Goal: Complete application form: Complete application form

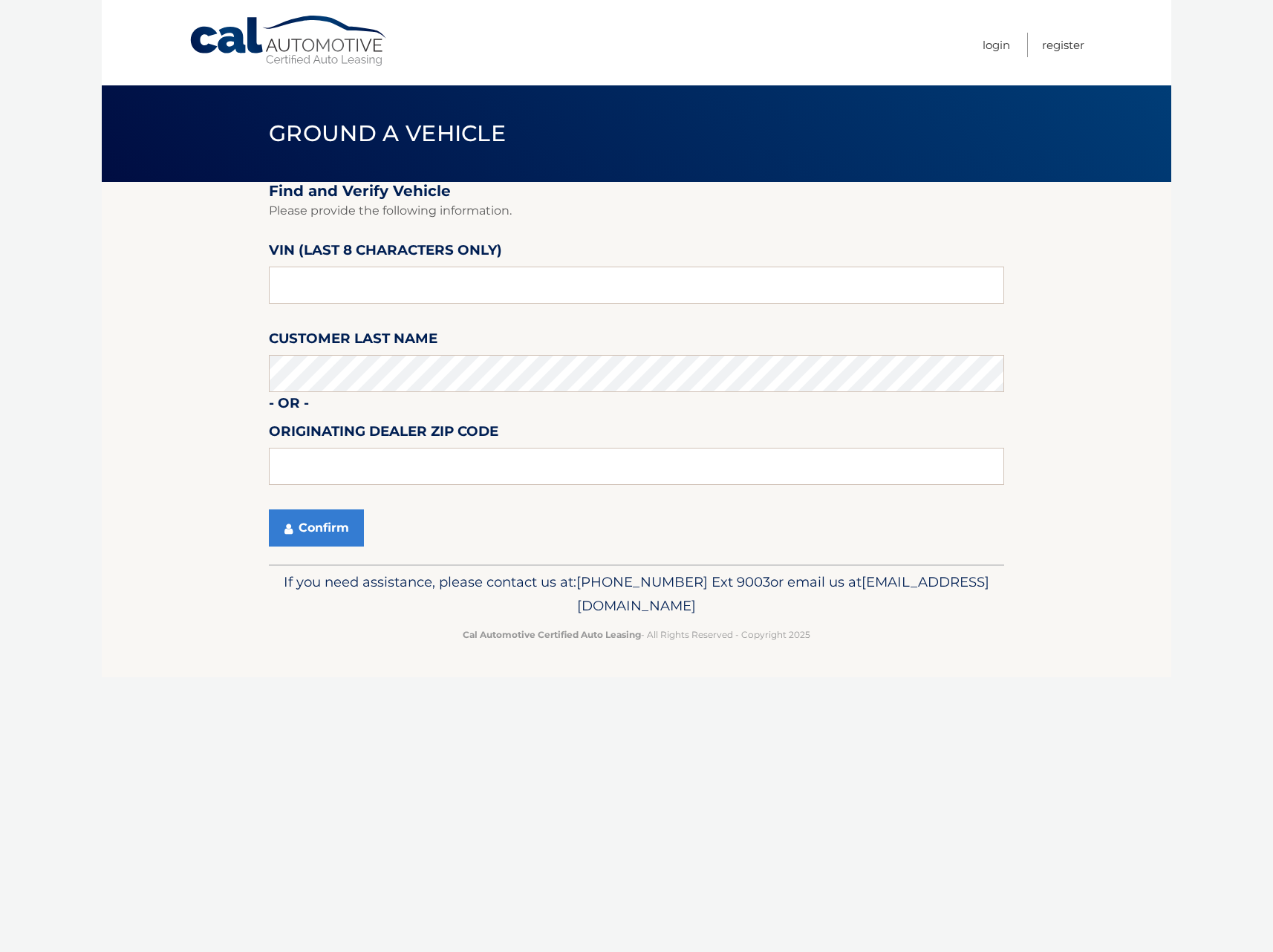
click at [504, 259] on fieldset "Find and Verify Vehicle Please provide the following information. VIN (last 8 c…" at bounding box center [636, 373] width 735 height 382
click at [499, 267] on label "VIN (last 8 characters only)" at bounding box center [385, 252] width 233 height 27
click at [515, 277] on input "text" at bounding box center [636, 285] width 735 height 37
type input "NS189882"
click at [525, 469] on input "text" at bounding box center [636, 466] width 735 height 37
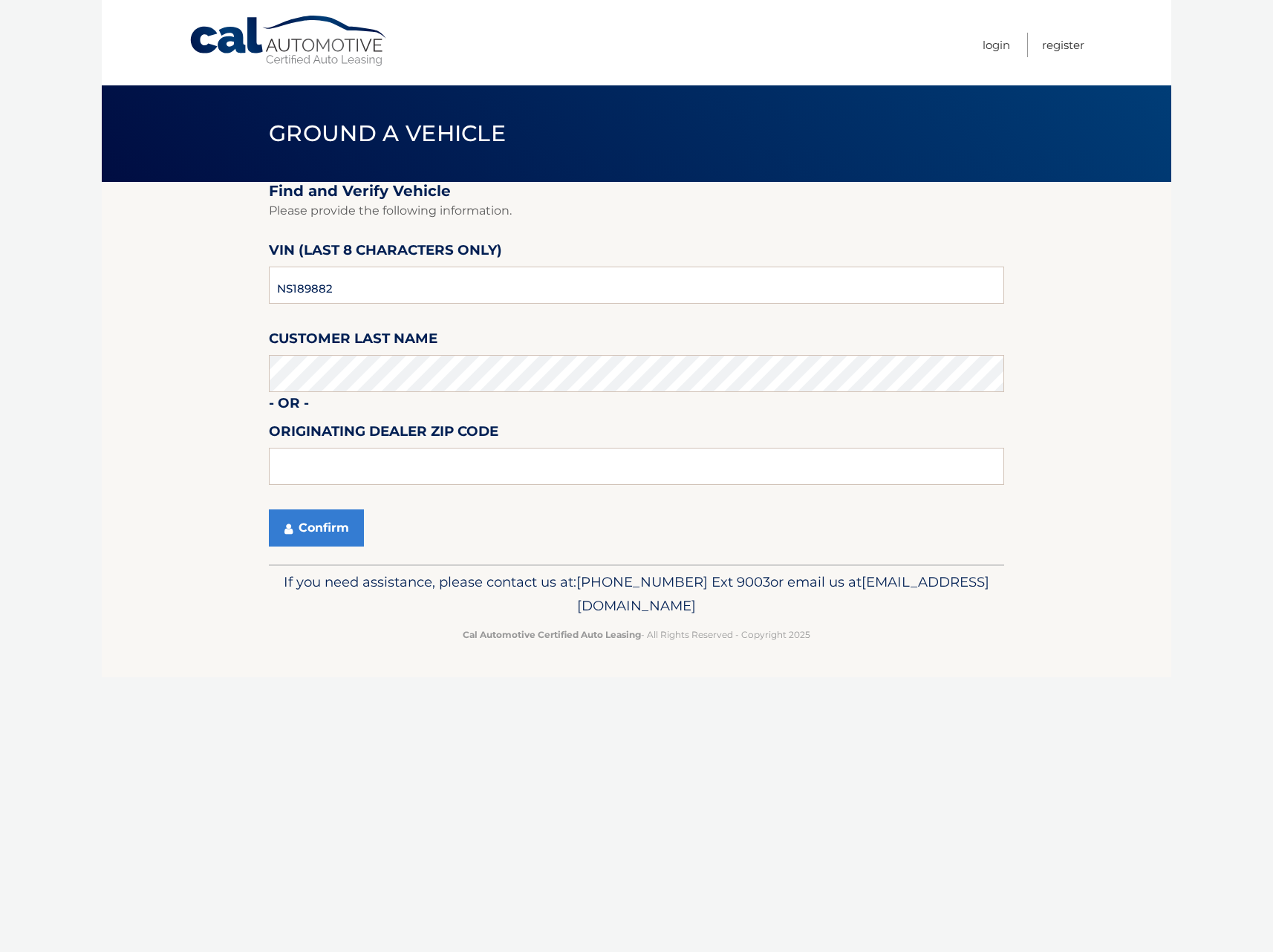
click at [540, 418] on fieldset "Find and Verify Vehicle Please provide the following information. VIN (last 8 c…" at bounding box center [636, 373] width 735 height 382
click at [314, 528] on button "Confirm" at bounding box center [317, 528] width 95 height 37
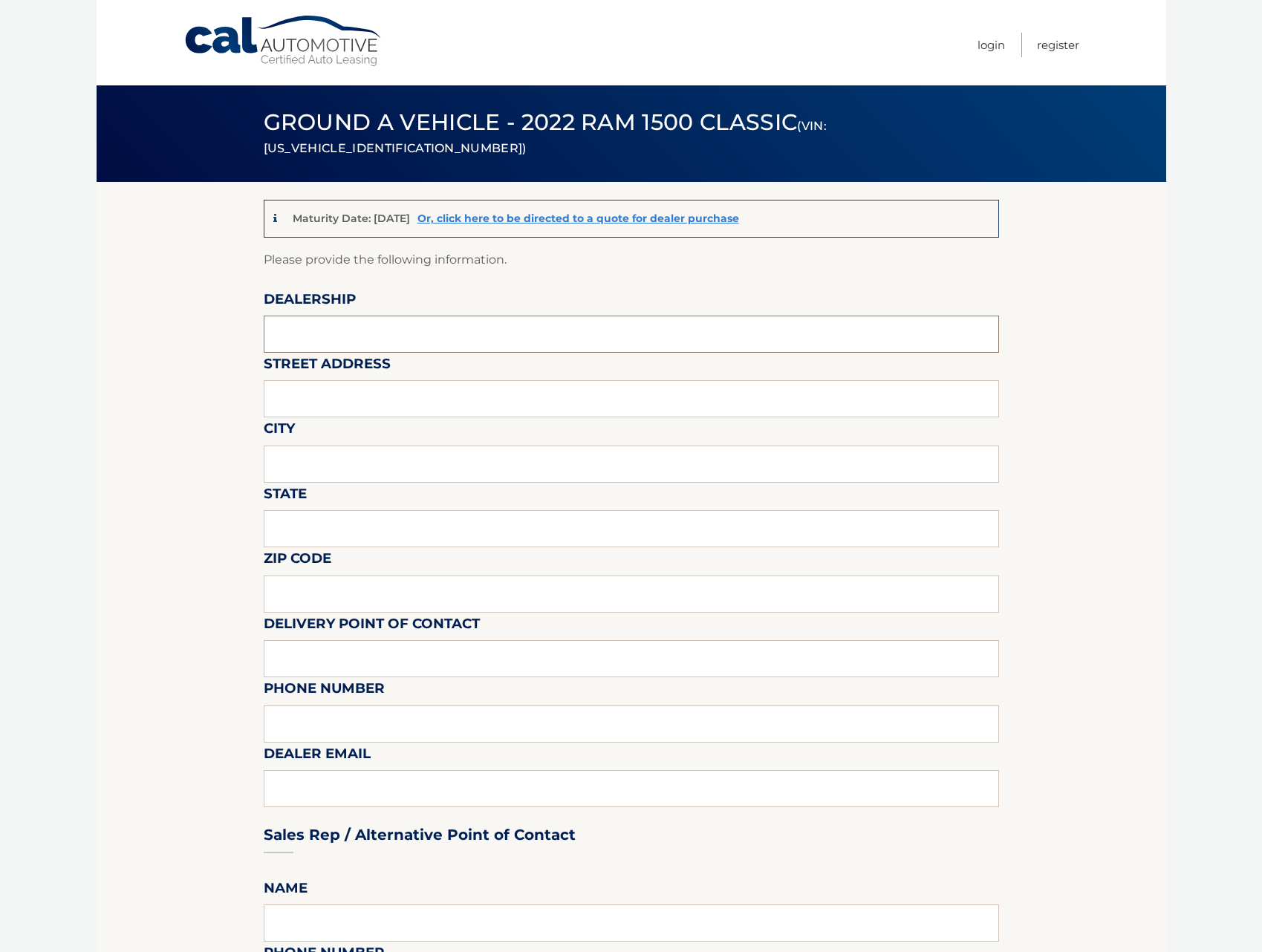
click at [495, 348] on input "text" at bounding box center [631, 334] width 735 height 37
type input "TRANSITOWNE DCJR [PERSON_NAME]"
click at [443, 385] on input "text" at bounding box center [631, 398] width 735 height 37
type input "[STREET_ADDRESS]"
type input "[PERSON_NAME]"
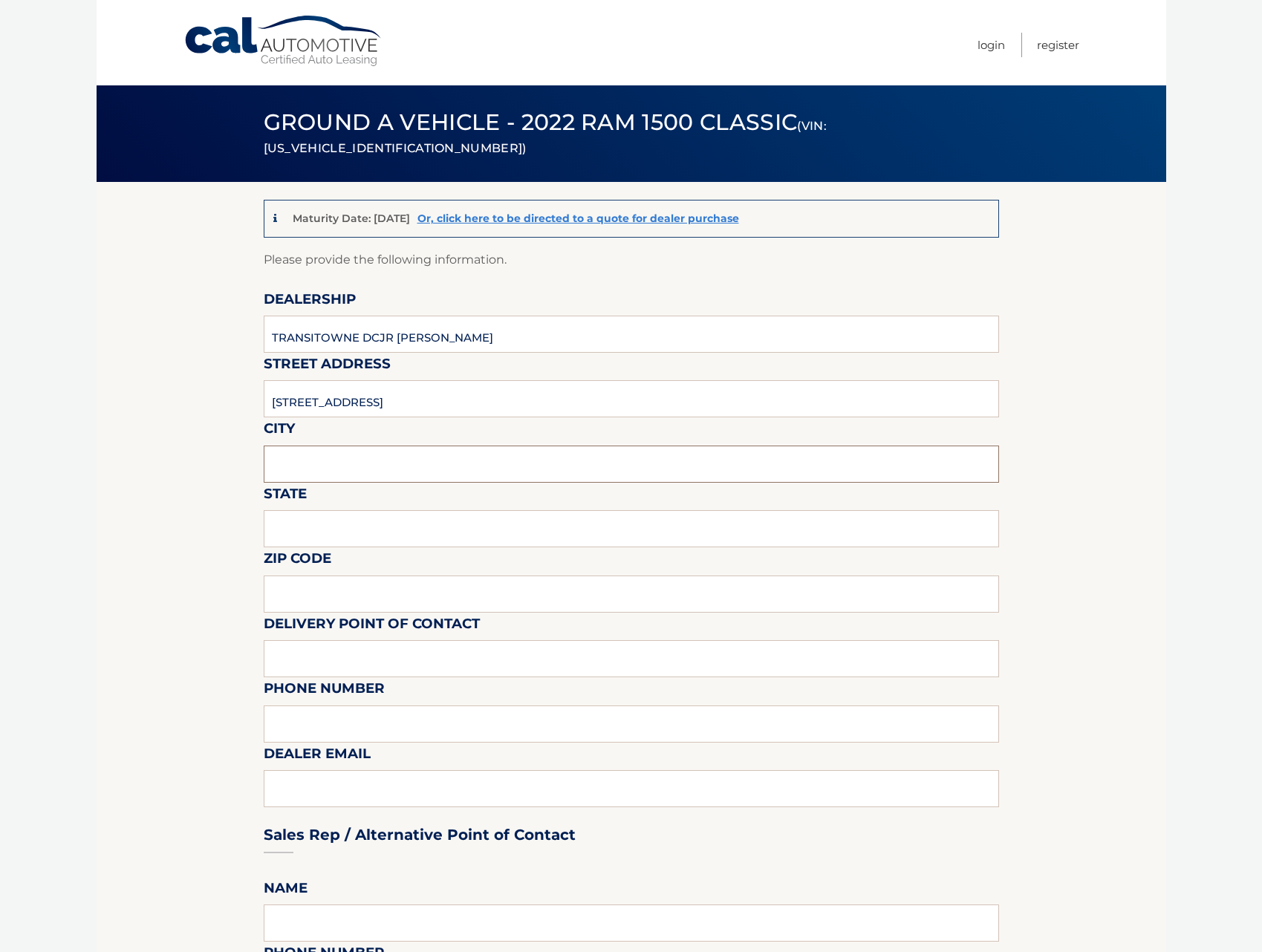
type input "[US_STATE]"
type input "14059"
type input "[PERSON_NAME]"
type input "7166746400"
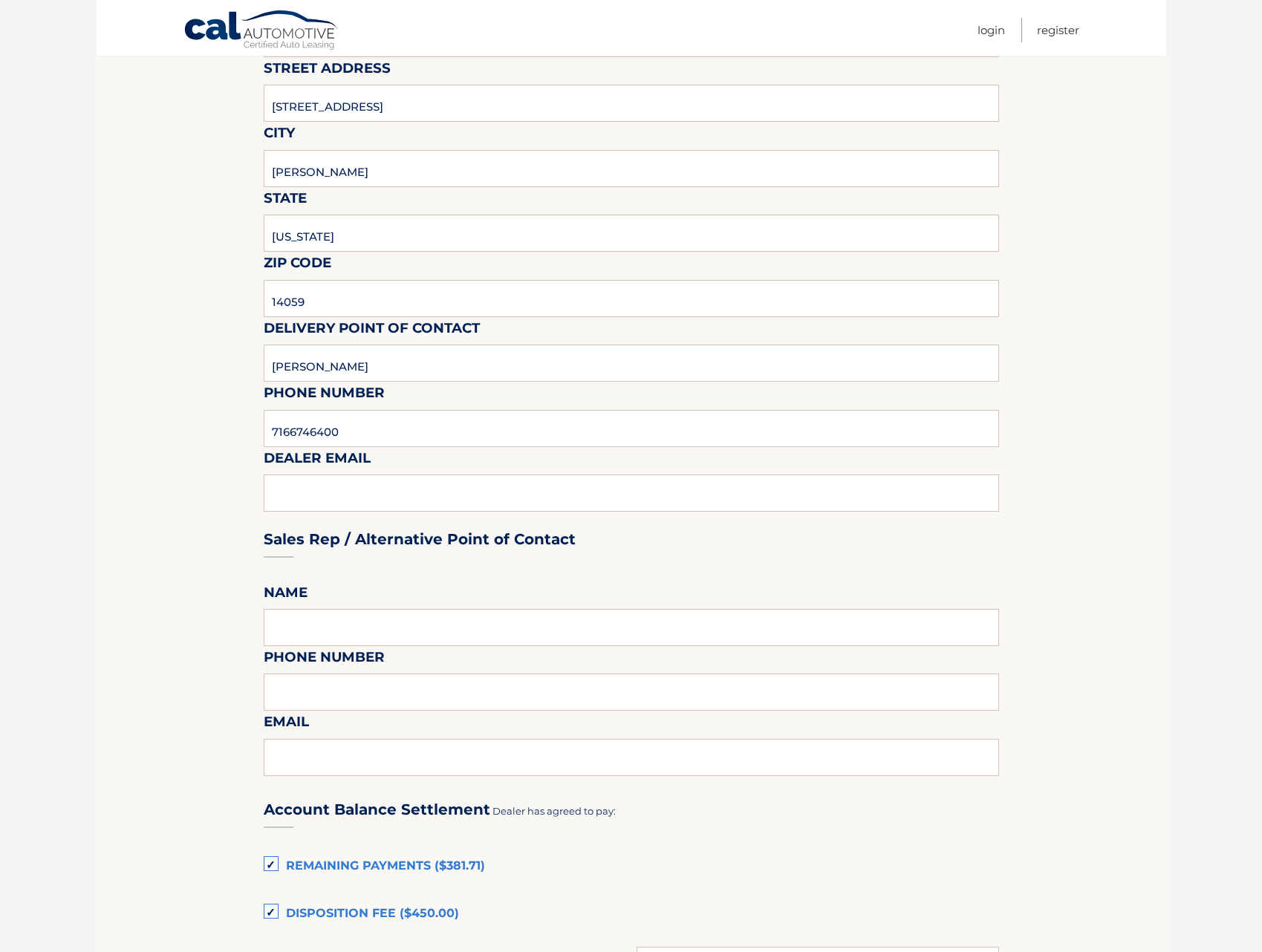
scroll to position [297, 0]
click at [350, 493] on div "Sales Rep / Alternative Point of Contact" at bounding box center [631, 510] width 735 height 105
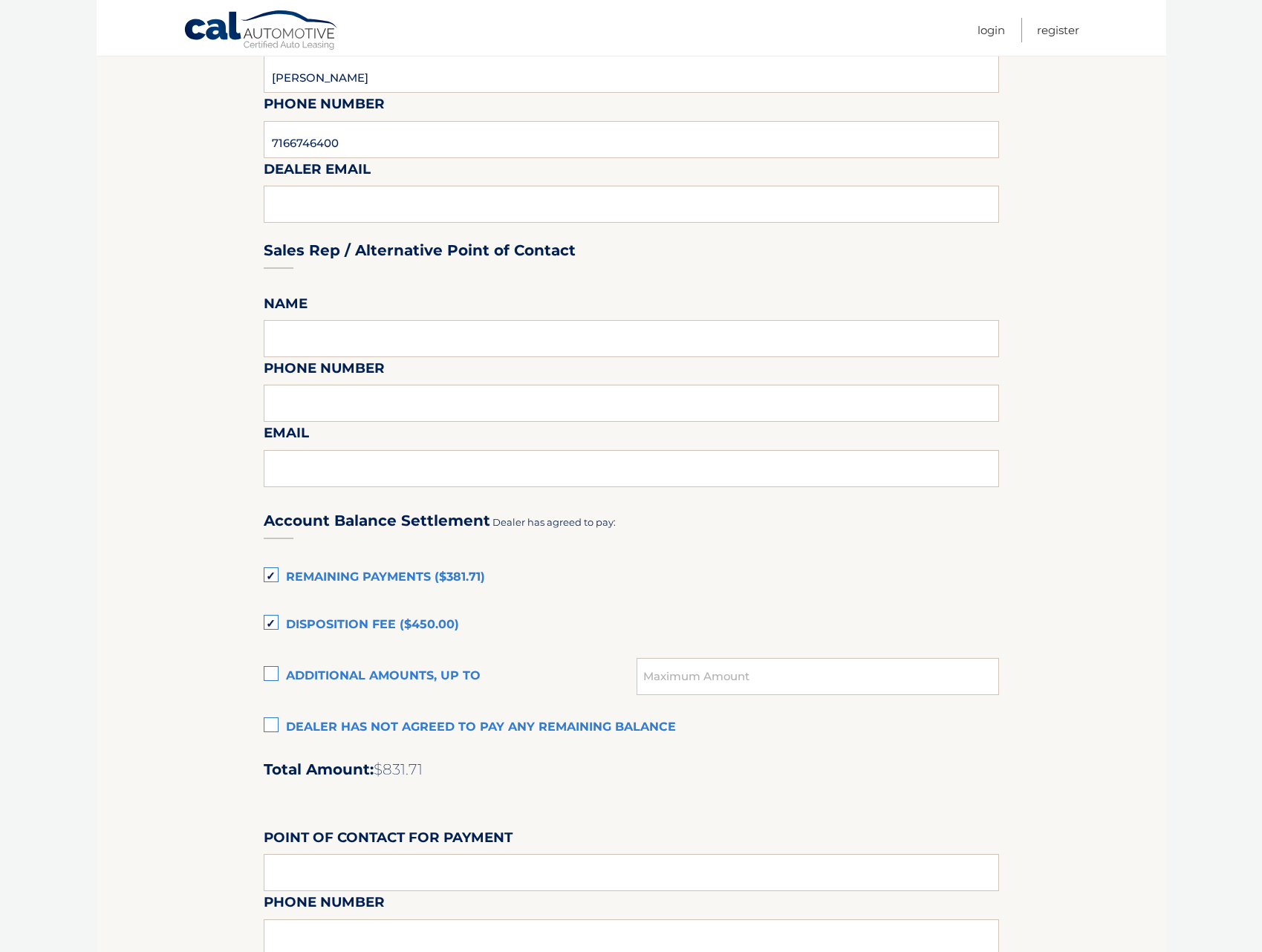
scroll to position [371, 0]
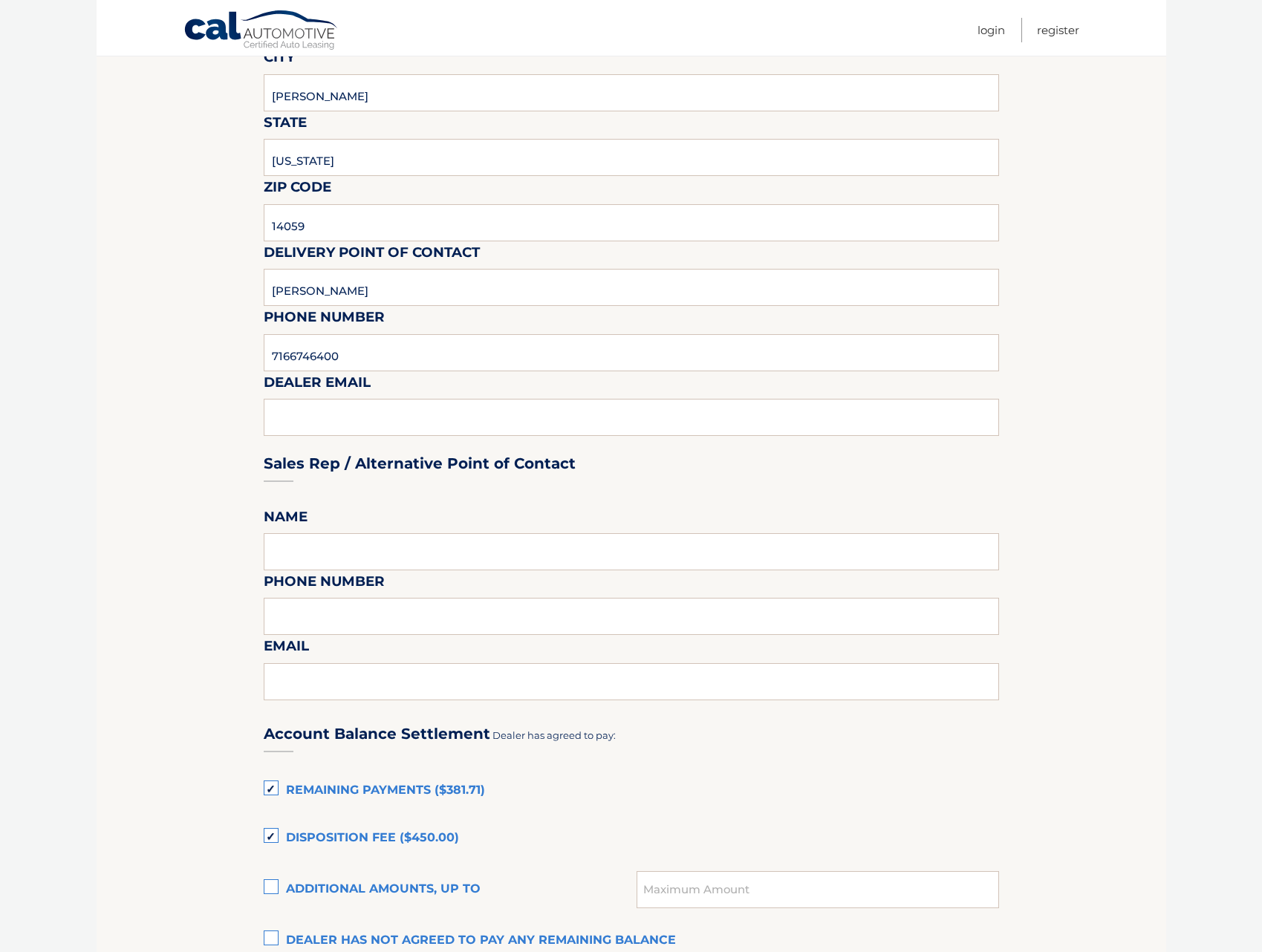
click at [407, 406] on div "Sales Rep / Alternative Point of Contact" at bounding box center [631, 435] width 735 height 105
click at [403, 431] on div "Sales Rep / Alternative Point of Contact" at bounding box center [631, 435] width 735 height 105
click at [332, 565] on input "text" at bounding box center [631, 551] width 735 height 37
type input "[PERSON_NAME]"
type input "7166746400"
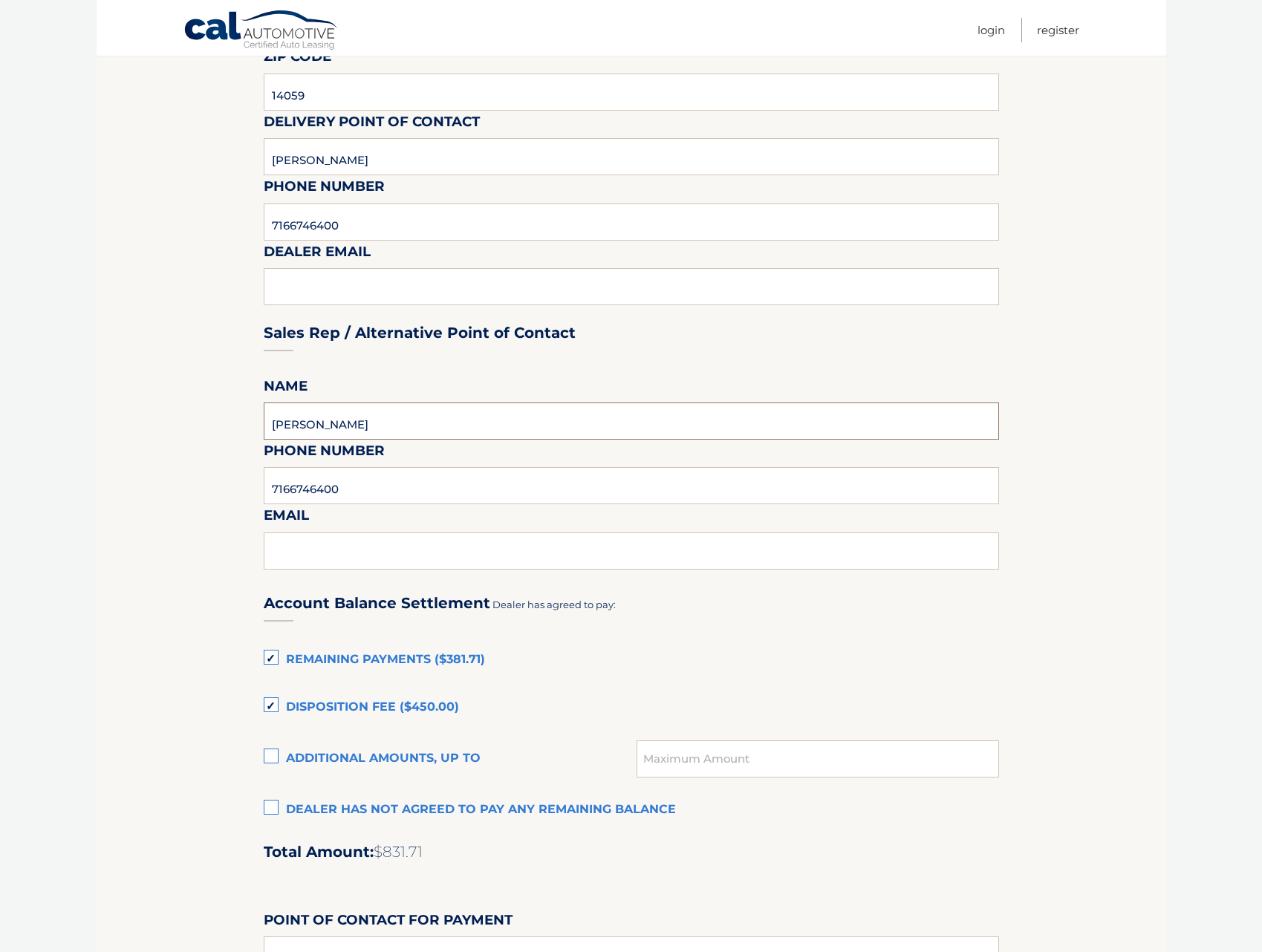
scroll to position [520, 0]
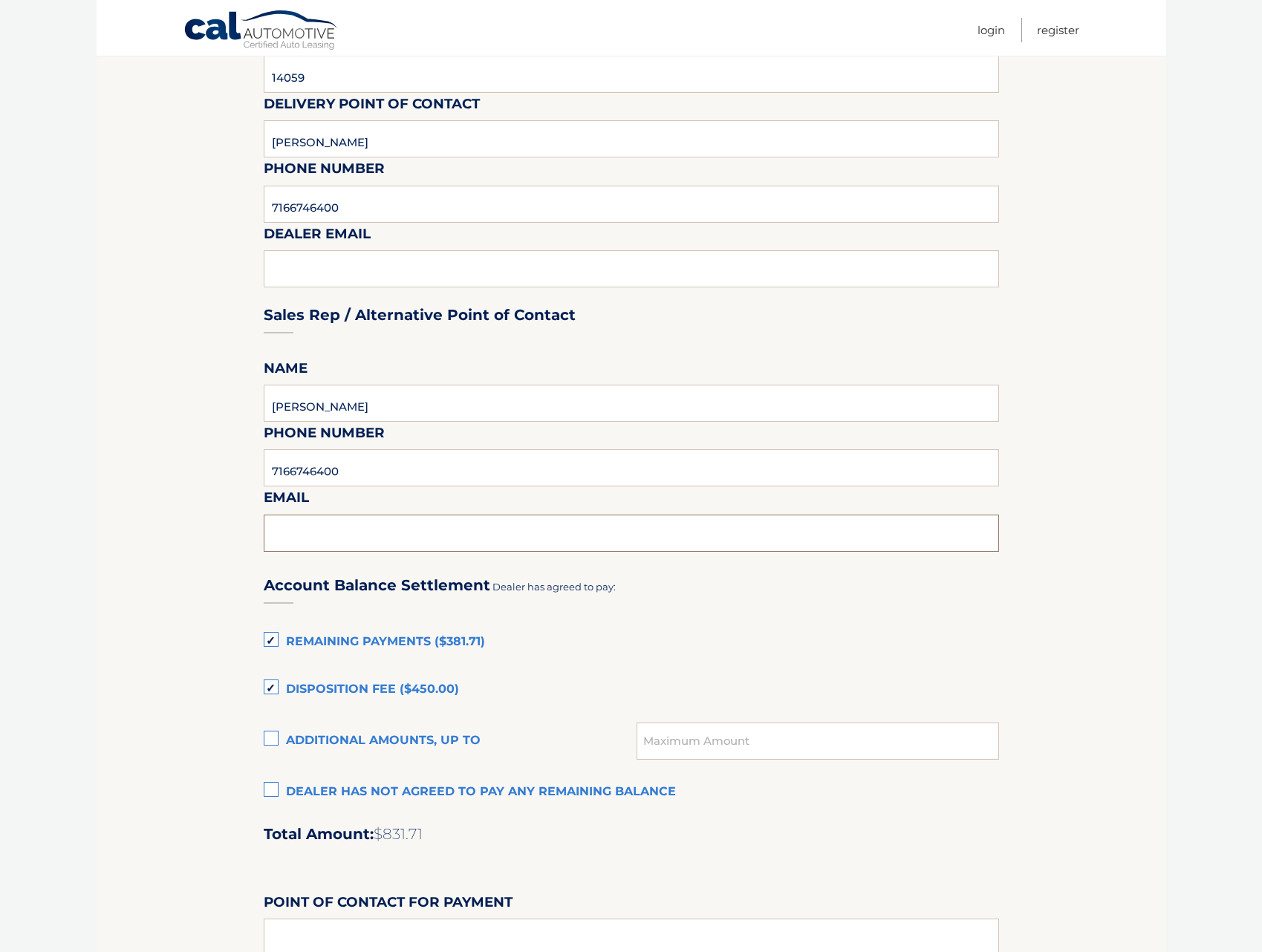
click at [421, 536] on input "text" at bounding box center [631, 532] width 735 height 37
click at [421, 256] on div "Sales Rep / Alternative Point of Contact" at bounding box center [631, 287] width 735 height 105
click at [401, 277] on div "Sales Rep / Alternative Point of Contact" at bounding box center [631, 287] width 735 height 105
click at [333, 281] on div "Sales Rep / Alternative Point of Contact" at bounding box center [631, 287] width 735 height 105
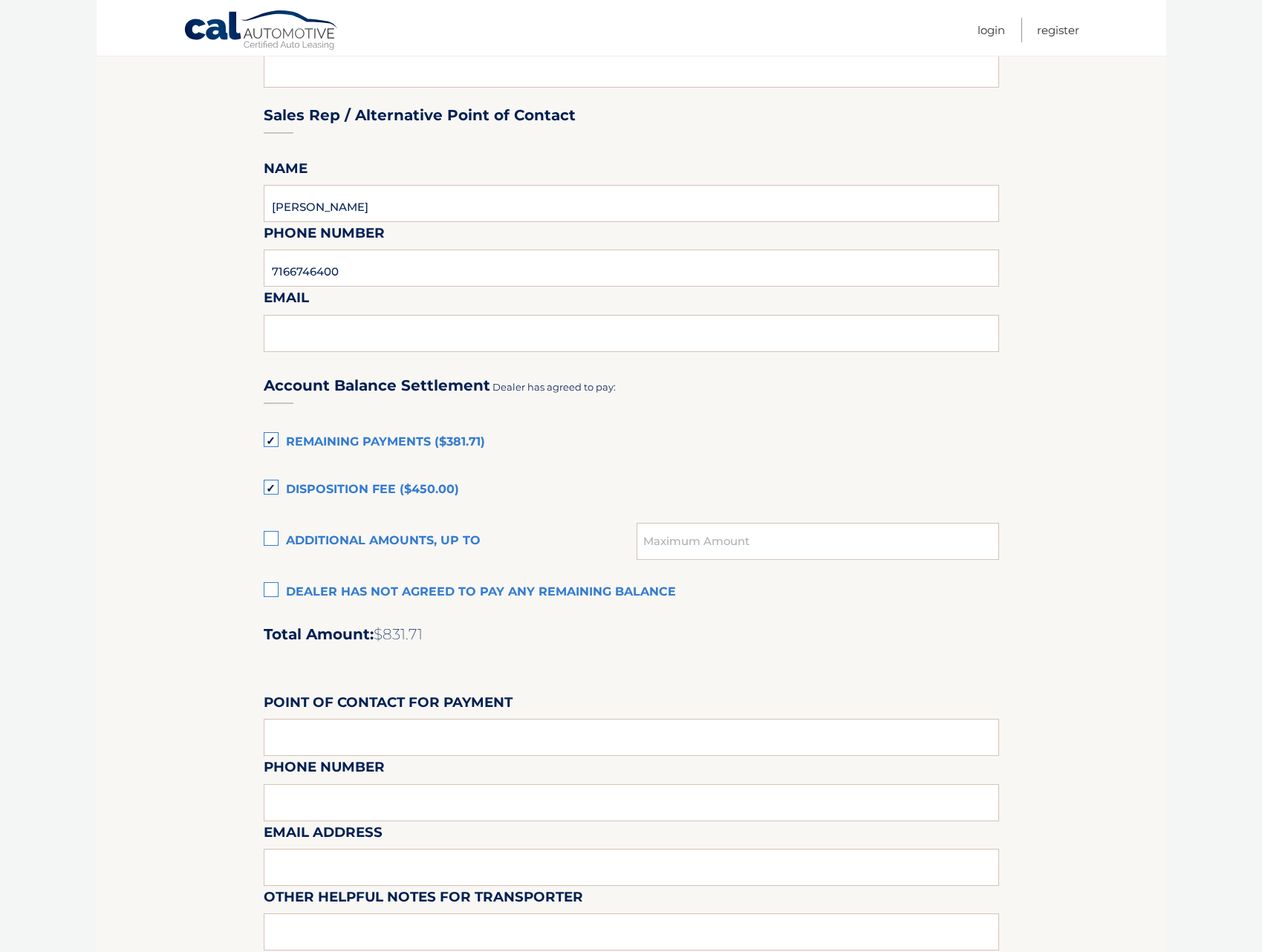
scroll to position [743, 0]
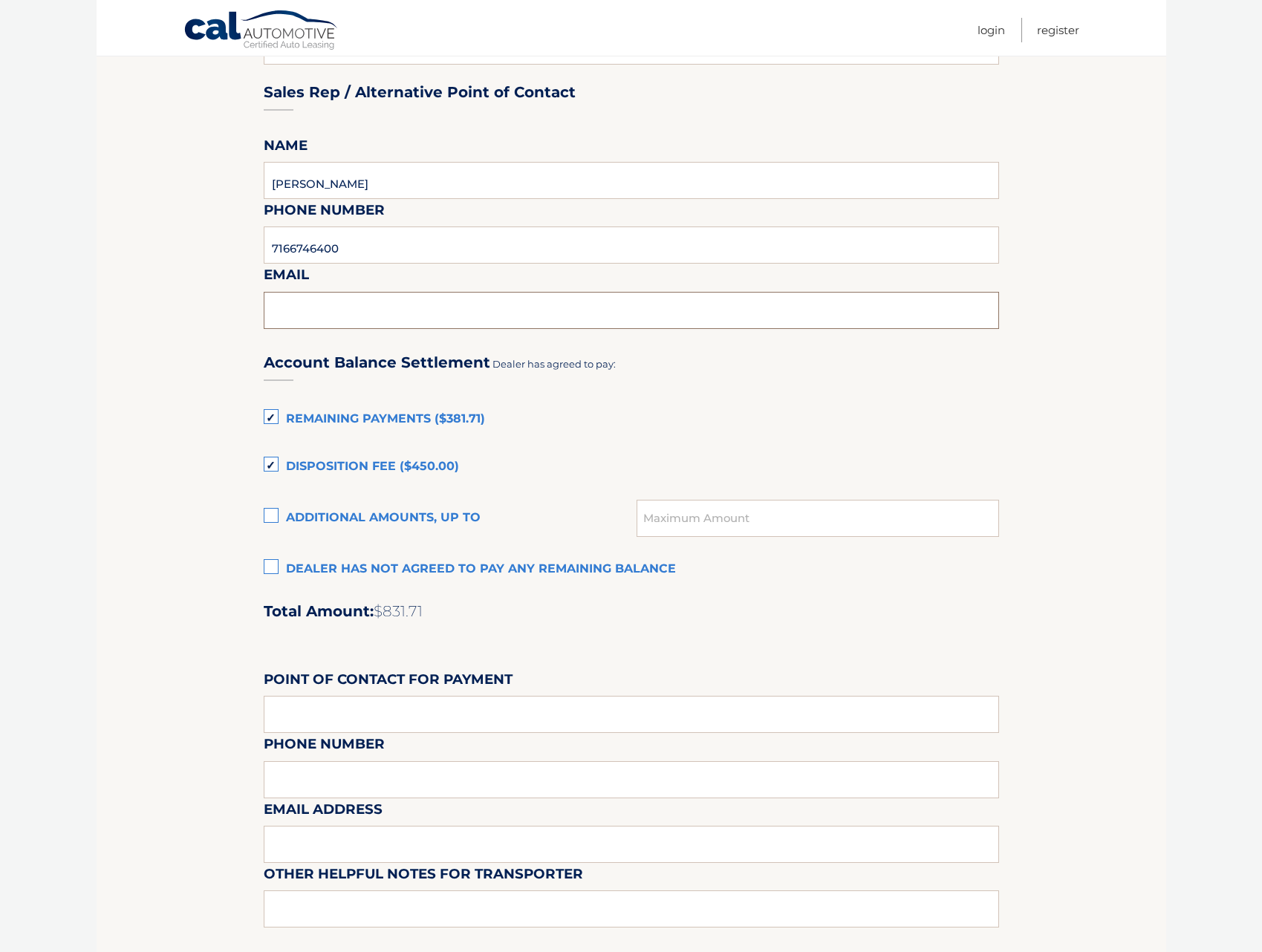
click at [353, 297] on input "text" at bounding box center [631, 310] width 735 height 37
type input "[EMAIL_ADDRESS][DOMAIN_NAME]"
click at [163, 326] on section "Maturity Date: [DATE] Or, click here to be directed to a quote for dealer purch…" at bounding box center [631, 252] width 1070 height 1627
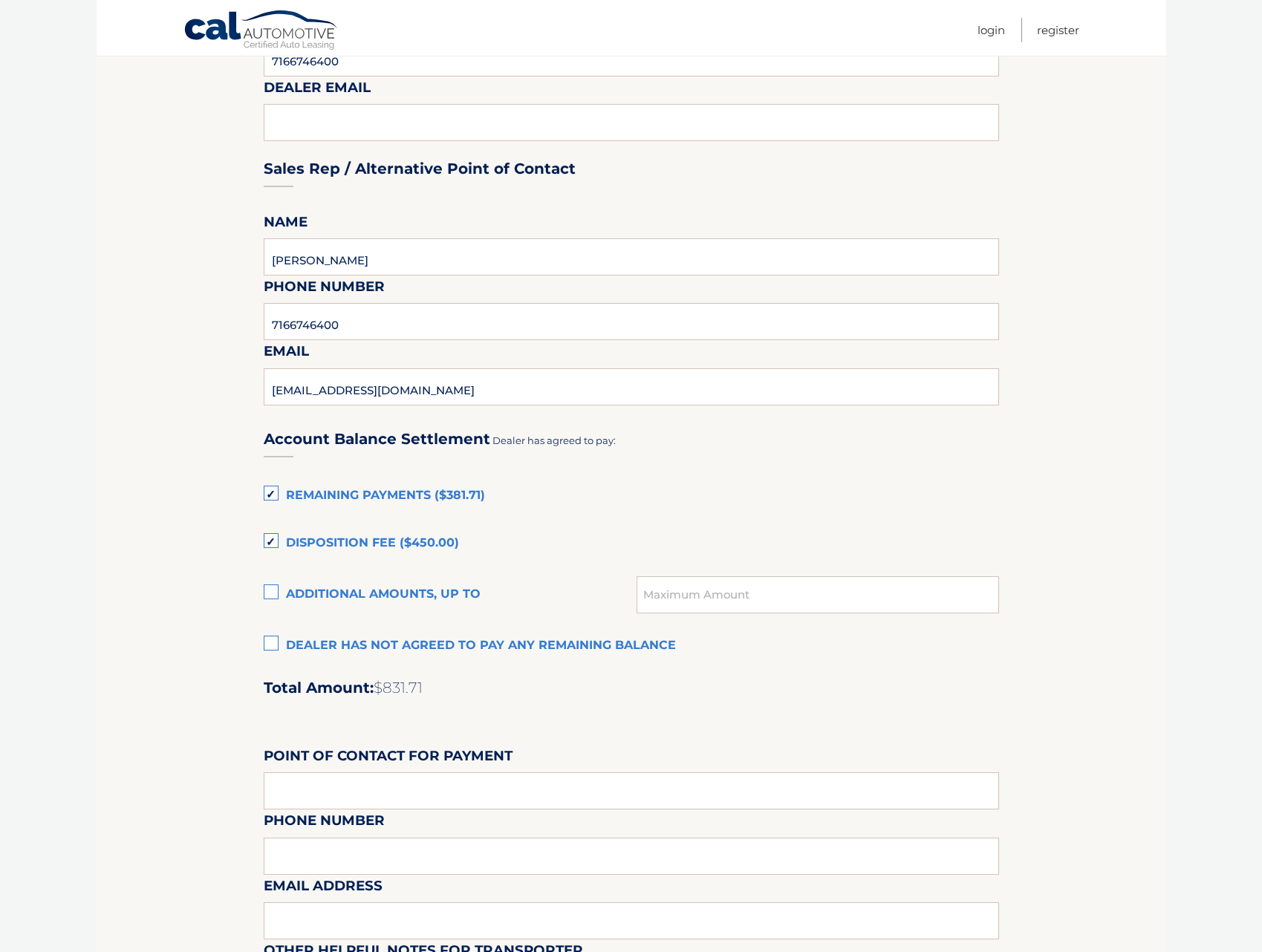
scroll to position [594, 0]
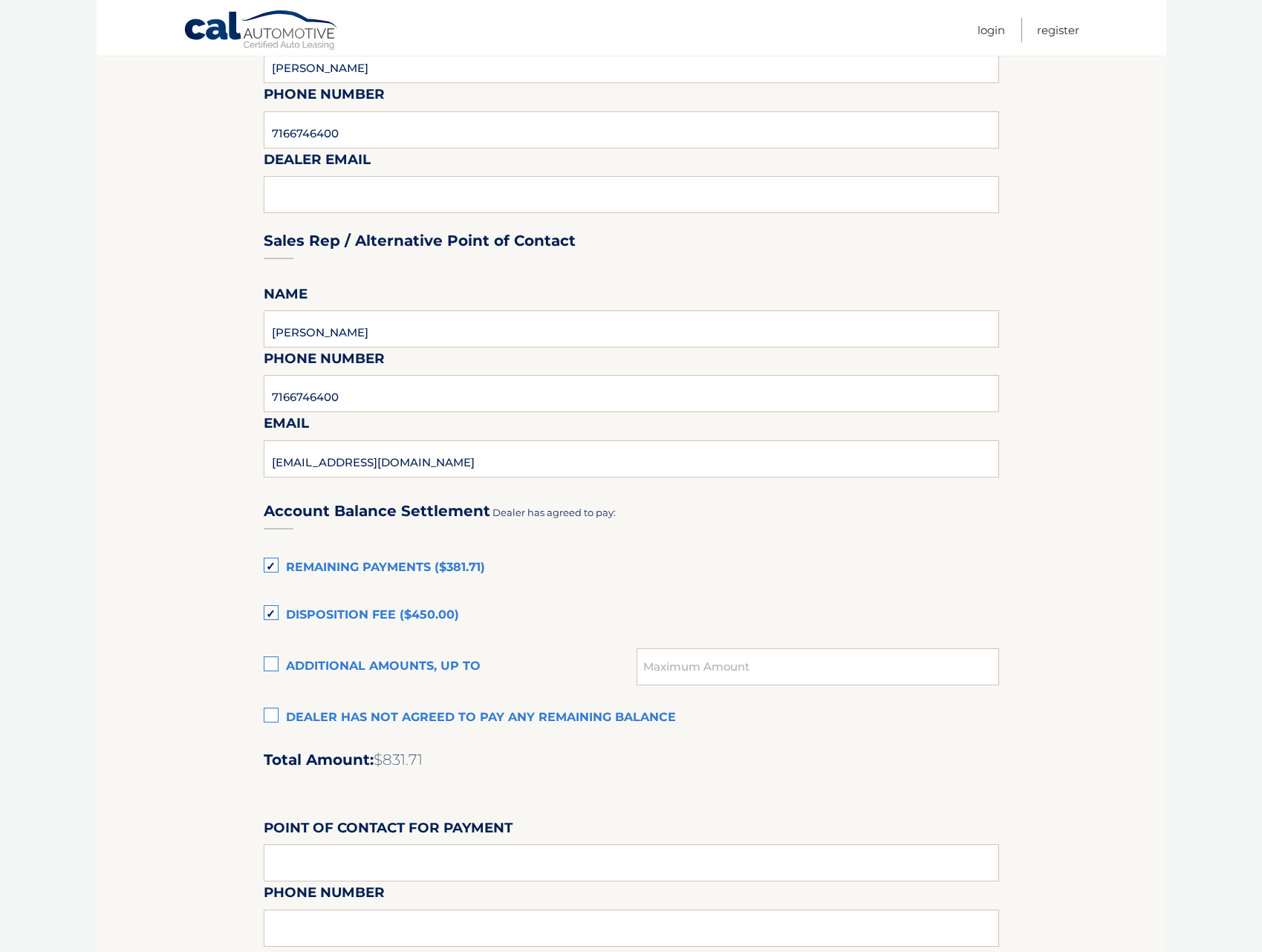
click at [282, 572] on label "Remaining Payments ($381.71)" at bounding box center [631, 568] width 735 height 30
click at [0, 0] on input "Remaining Payments ($381.71)" at bounding box center [0, 0] width 0 height 0
click at [282, 610] on label "Disposition Fee ($450.00)" at bounding box center [631, 615] width 735 height 30
click at [0, 0] on input "Disposition Fee ($450.00)" at bounding box center [0, 0] width 0 height 0
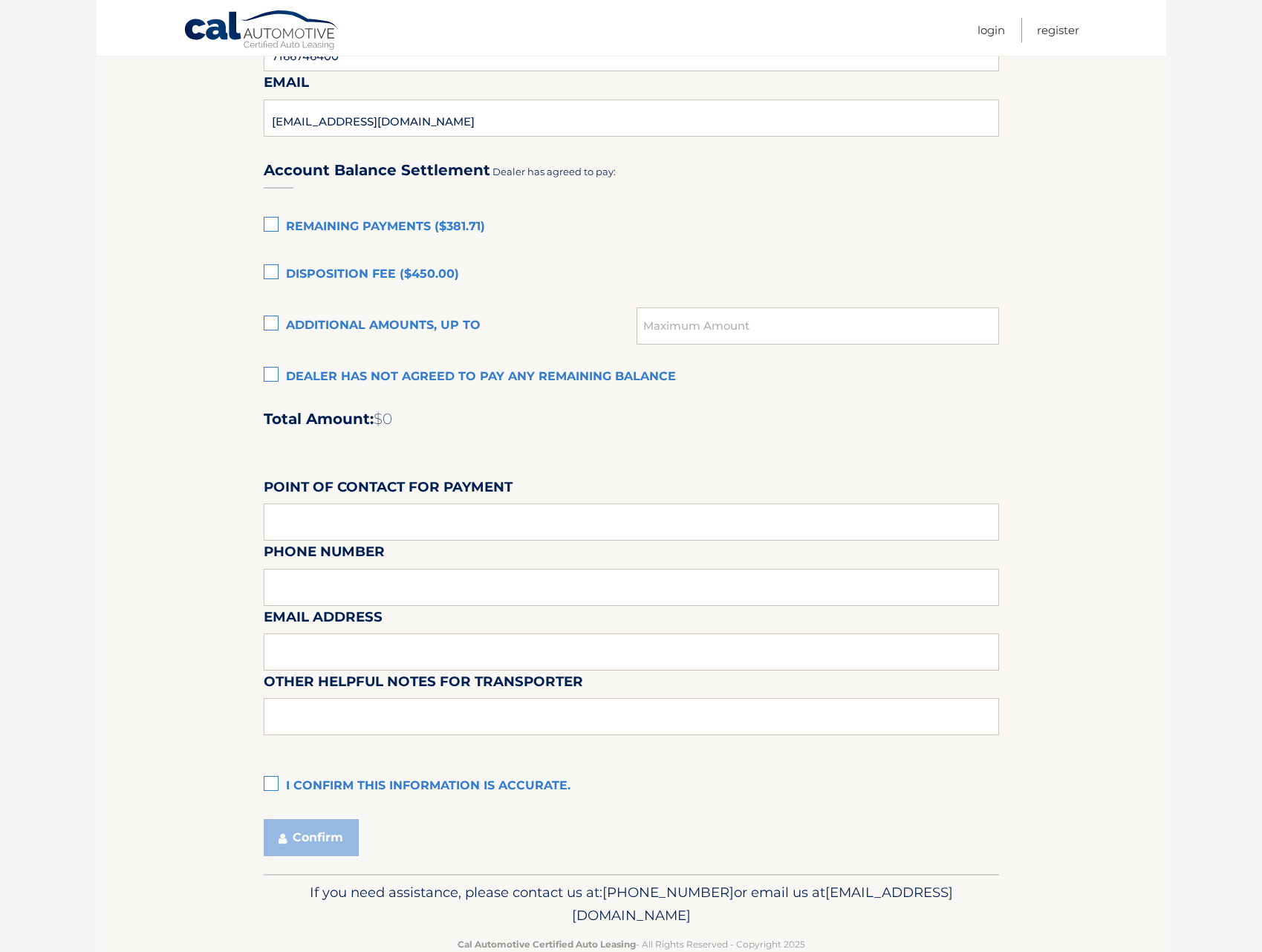
scroll to position [969, 0]
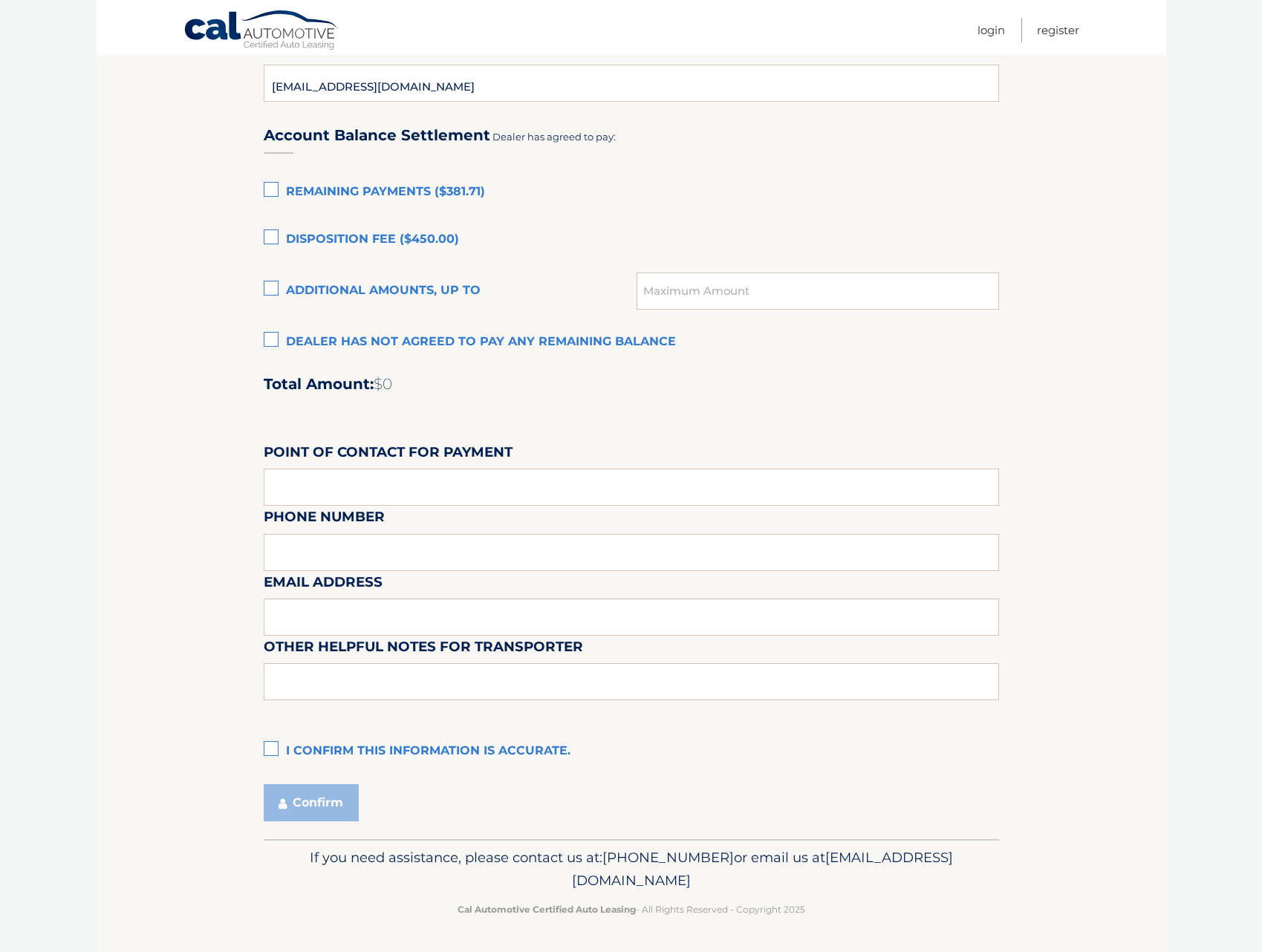
click at [292, 739] on label "I confirm this information is accurate." at bounding box center [631, 751] width 735 height 30
click at [0, 0] on input "I confirm this information is accurate." at bounding box center [0, 0] width 0 height 0
click at [321, 789] on button "Confirm" at bounding box center [311, 802] width 95 height 37
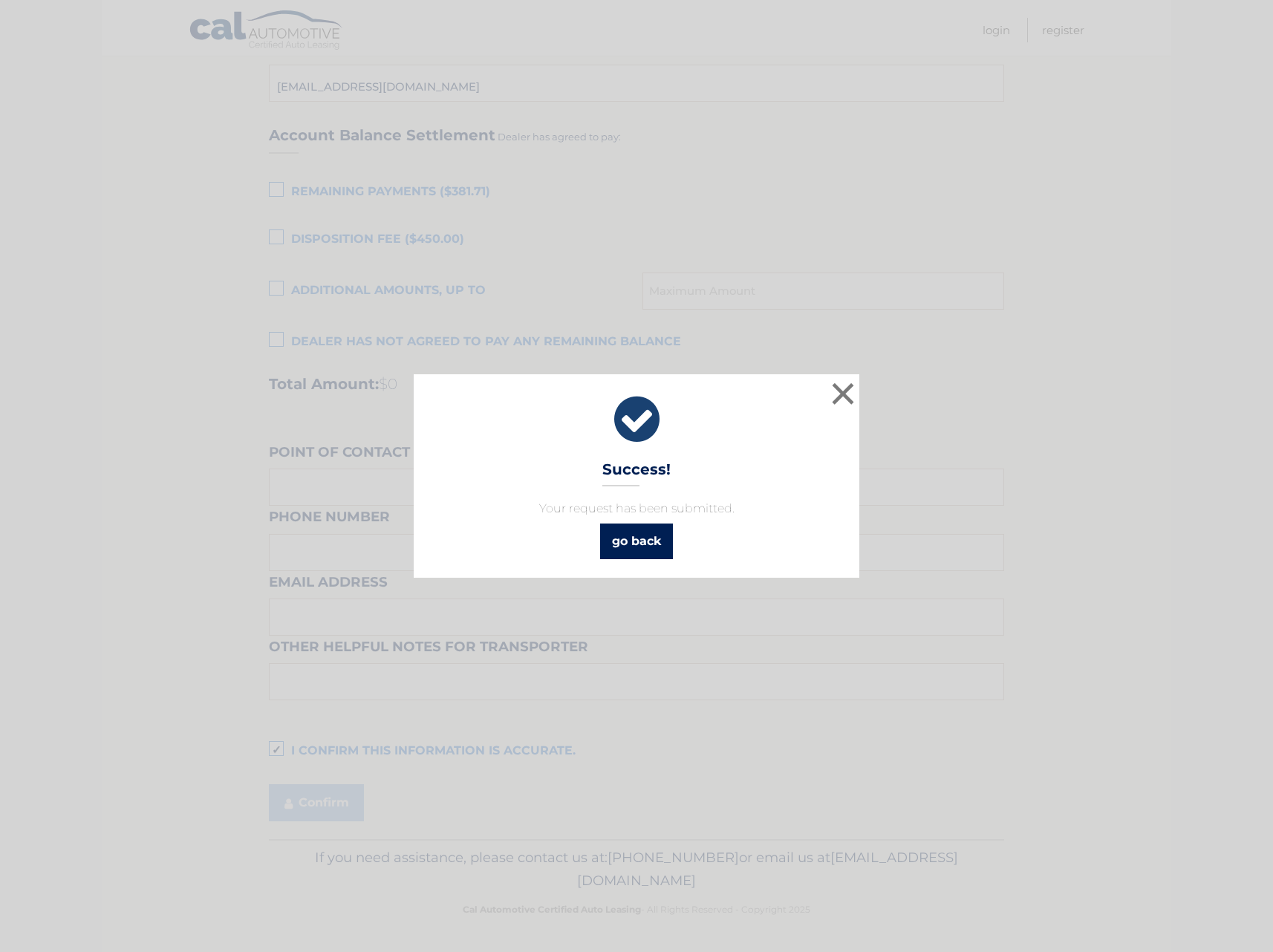
click at [645, 546] on link "go back" at bounding box center [636, 542] width 73 height 36
